Goal: Information Seeking & Learning: Learn about a topic

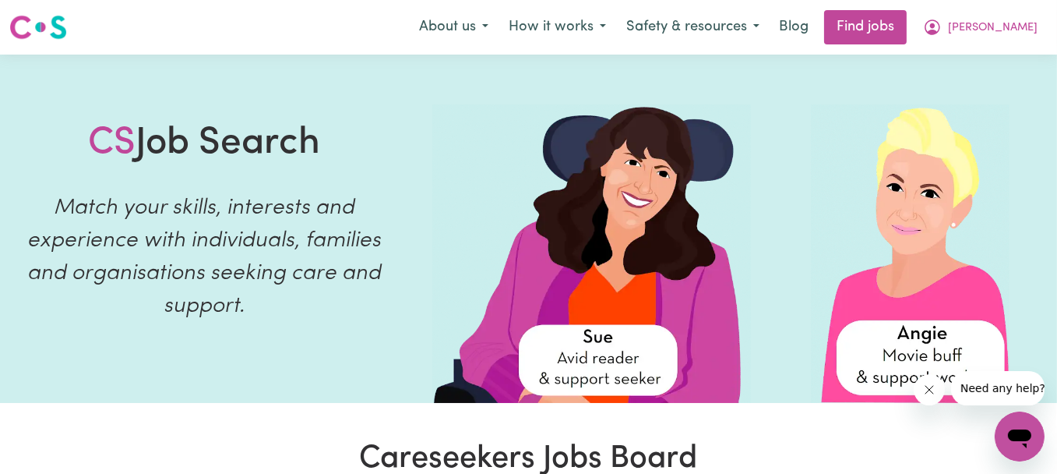
scroll to position [234, 0]
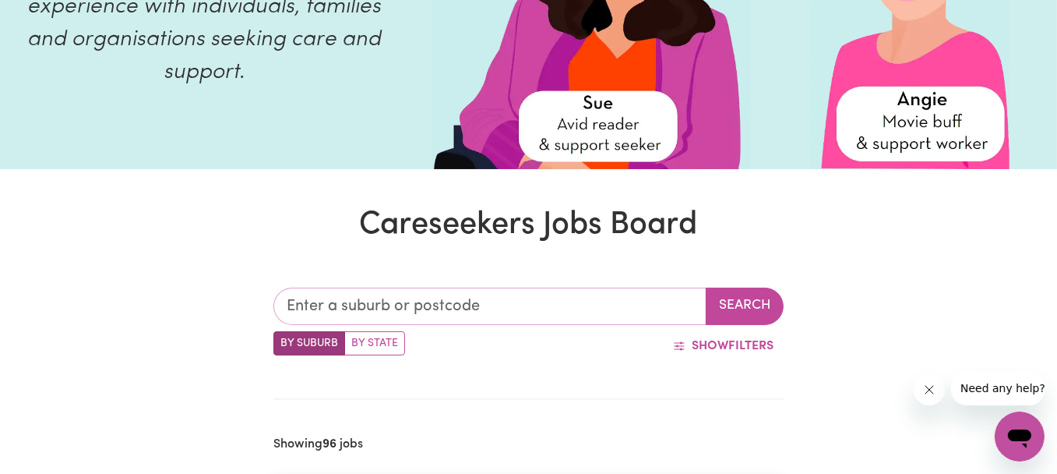
click at [360, 307] on input "text" at bounding box center [489, 305] width 433 height 37
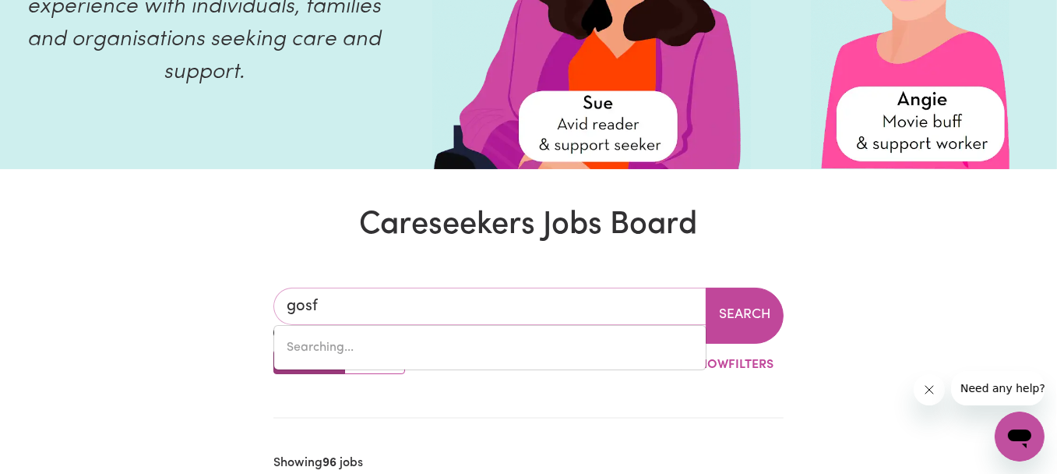
type input "gosfo"
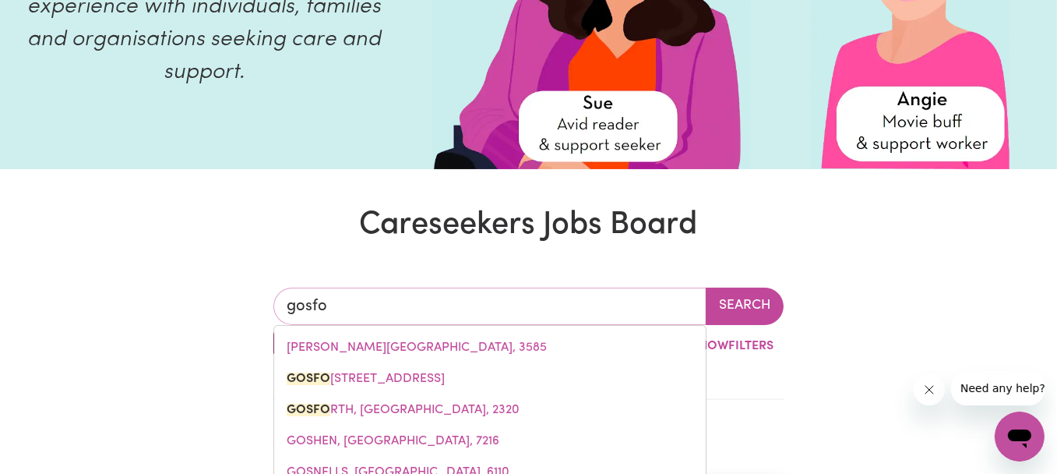
type input "gosfoRD, [GEOGRAPHIC_DATA], 2250"
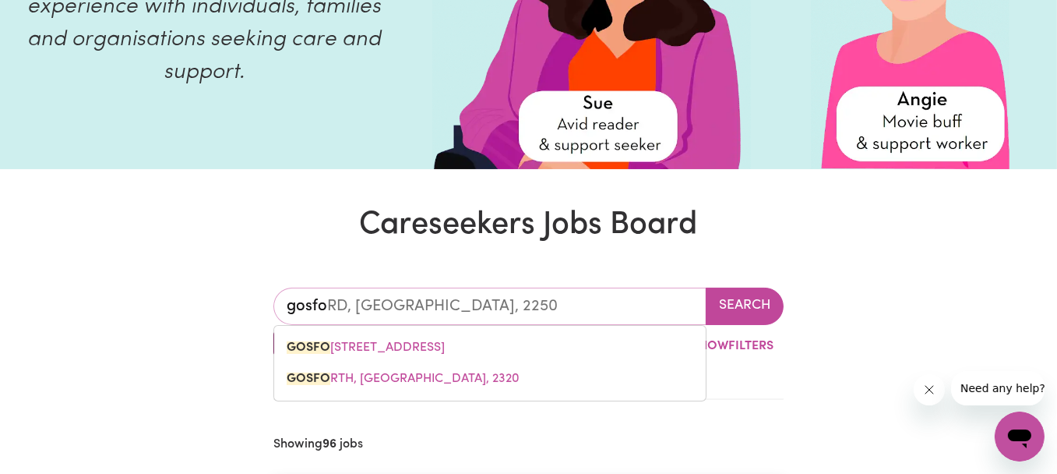
type input "gosfor"
type input "gosforD, [GEOGRAPHIC_DATA], 2250"
type input "gosford"
type input "[GEOGRAPHIC_DATA], [GEOGRAPHIC_DATA], 2250"
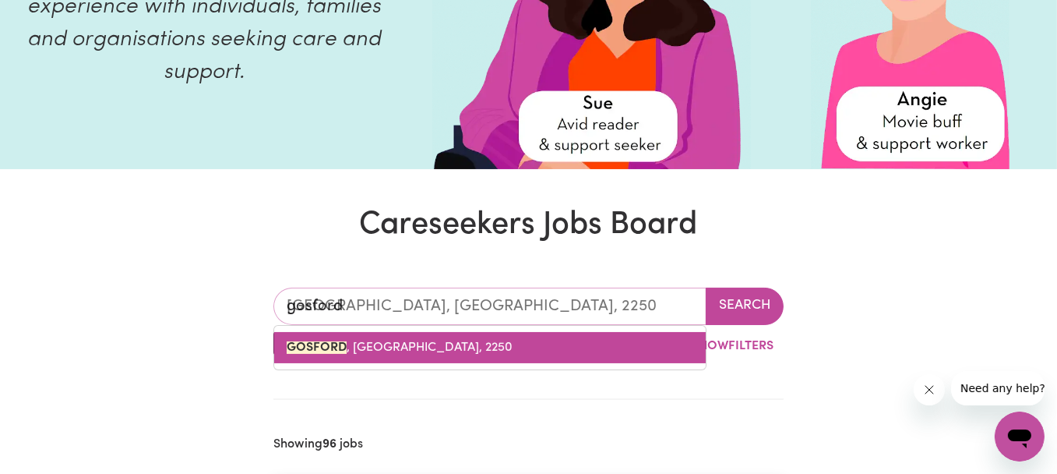
click at [368, 341] on span "[GEOGRAPHIC_DATA] , [GEOGRAPHIC_DATA], 2250" at bounding box center [400, 347] width 226 height 12
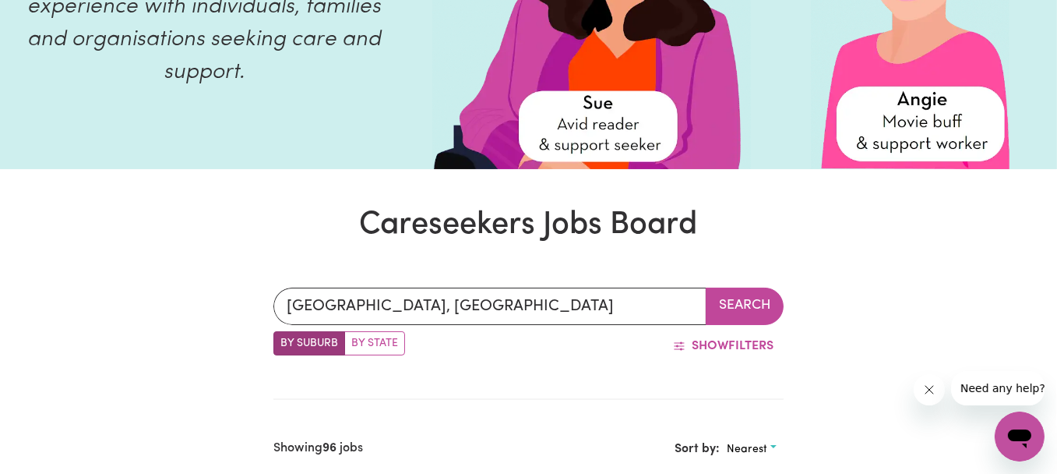
scroll to position [312, 0]
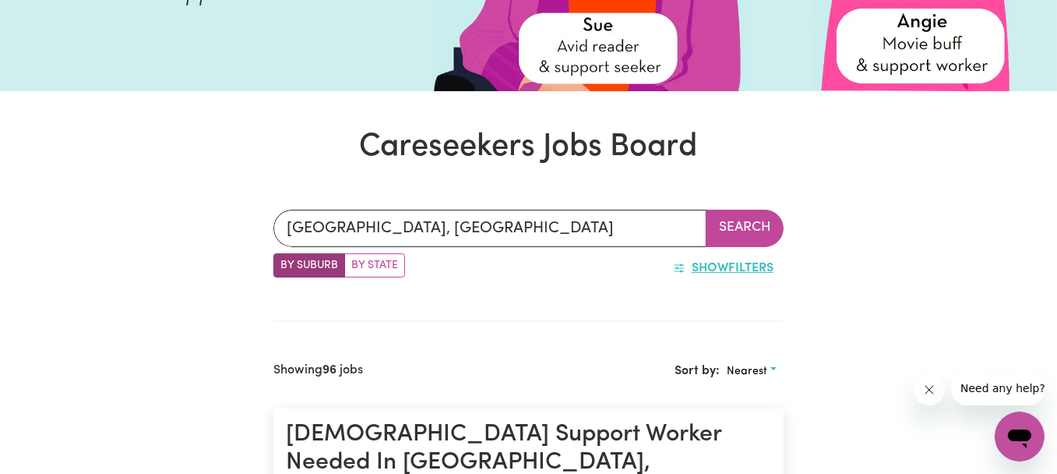
click at [684, 269] on button "Show Filters" at bounding box center [723, 268] width 121 height 30
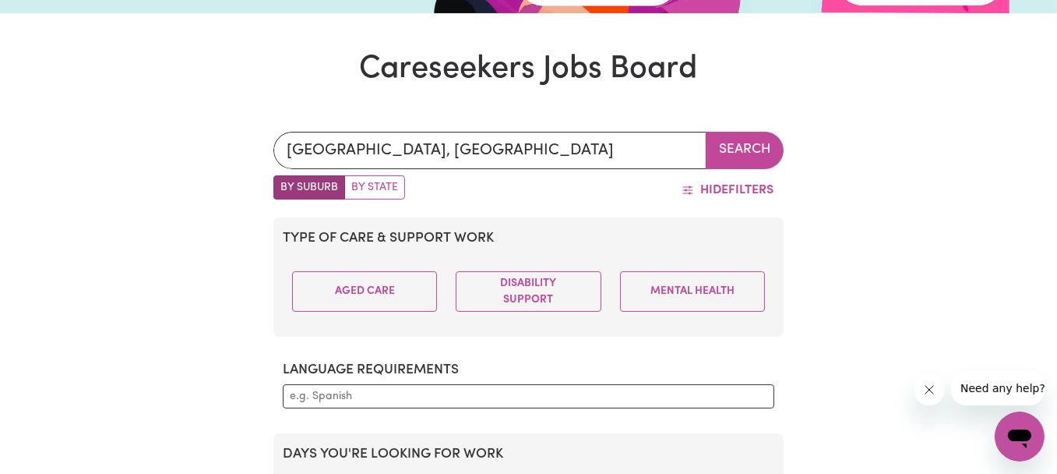
scroll to position [545, 0]
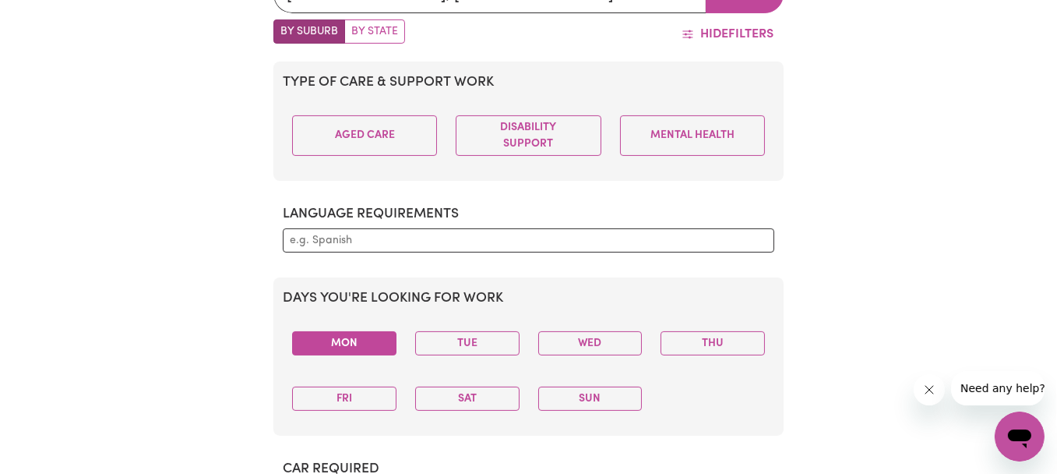
click at [365, 336] on button "Mon" at bounding box center [344, 343] width 104 height 24
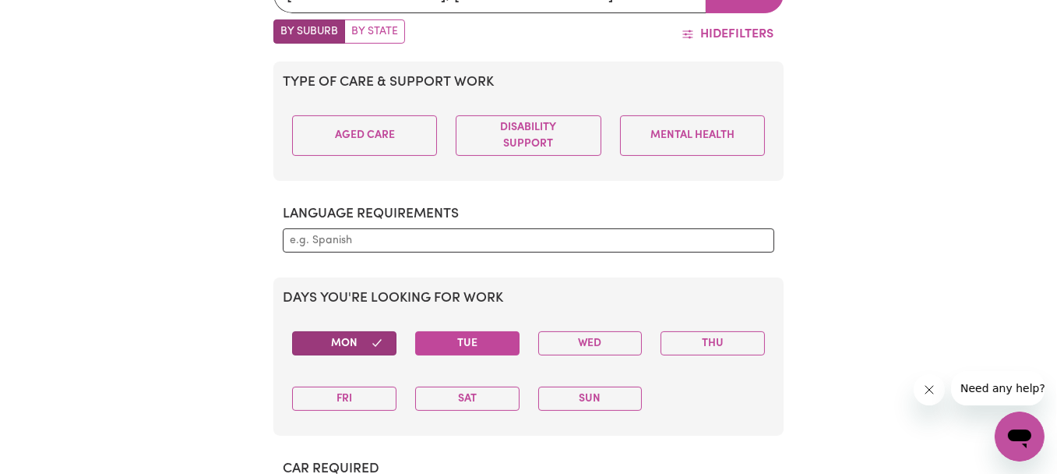
click at [456, 338] on button "Tue" at bounding box center [467, 343] width 104 height 24
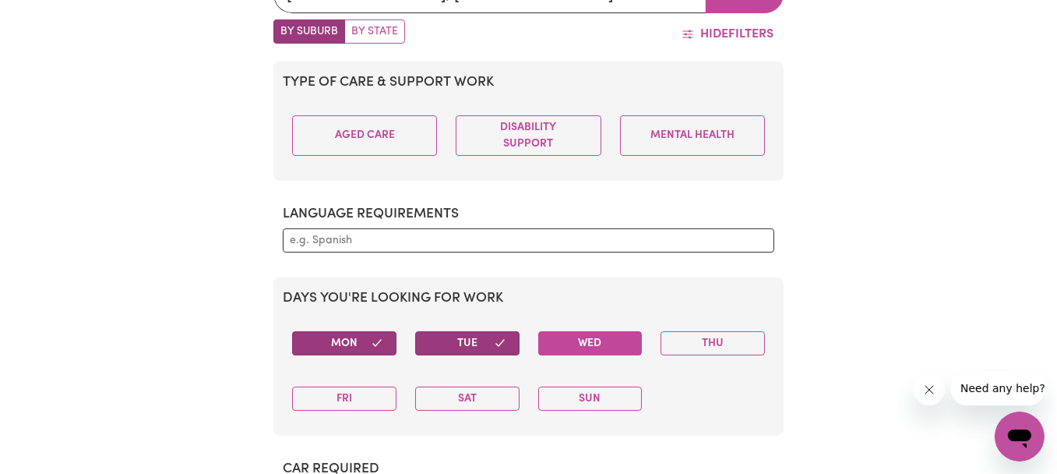
click at [568, 344] on button "Wed" at bounding box center [590, 343] width 104 height 24
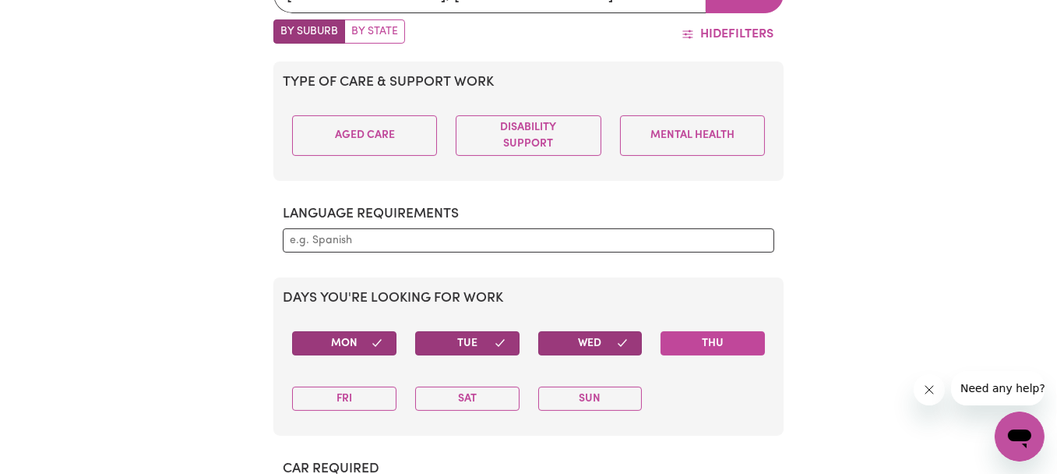
click at [708, 347] on button "Thu" at bounding box center [713, 343] width 104 height 24
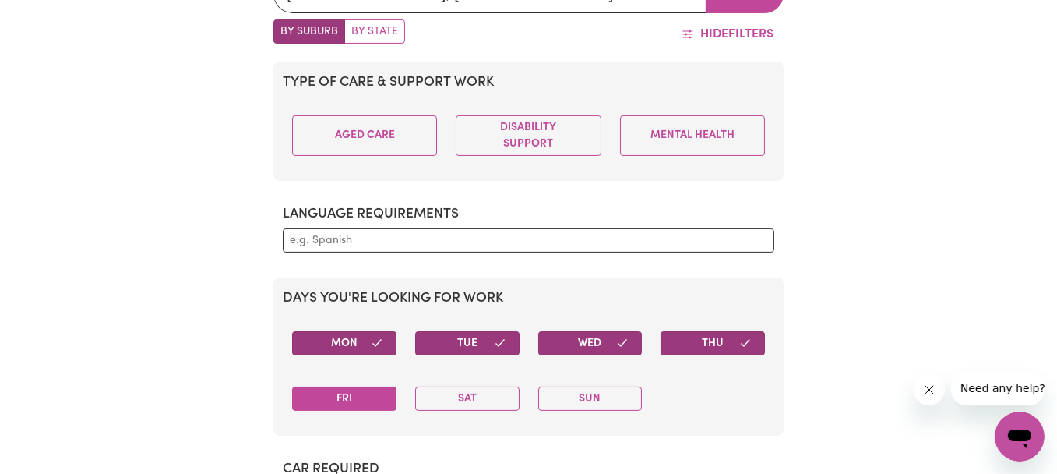
click at [362, 397] on button "Fri" at bounding box center [344, 398] width 104 height 24
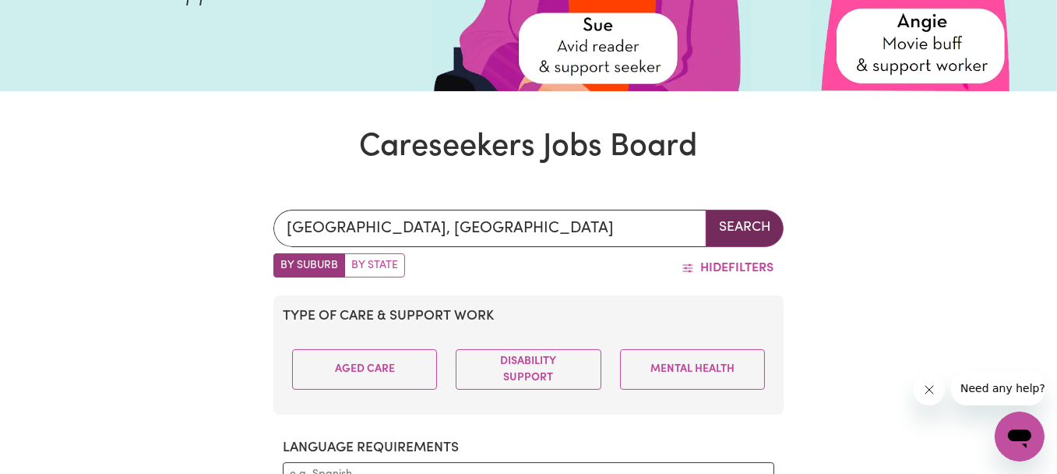
click at [754, 220] on button "Search" at bounding box center [745, 228] width 78 height 37
